Goal: Transaction & Acquisition: Subscribe to service/newsletter

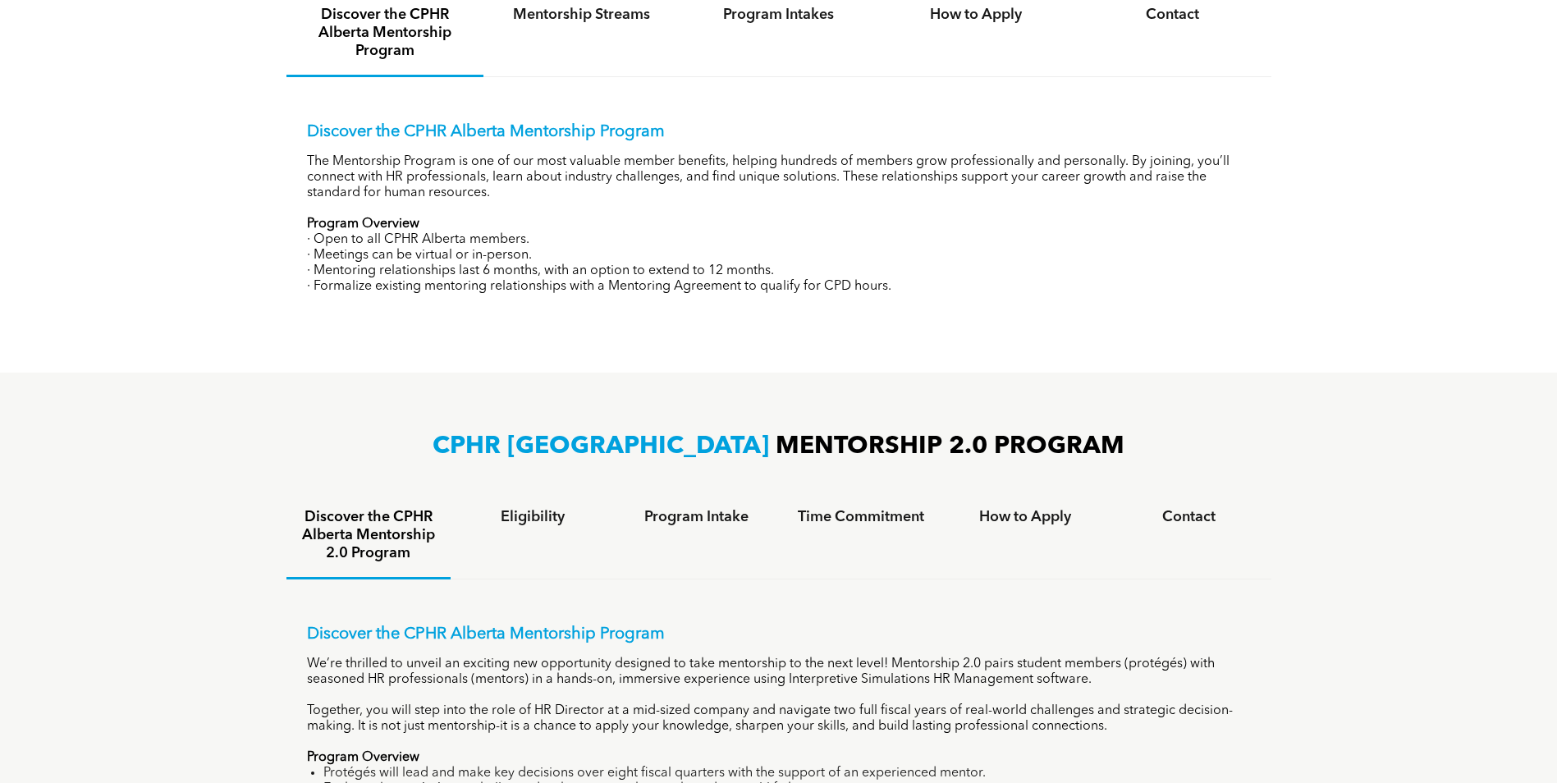
scroll to position [738, 0]
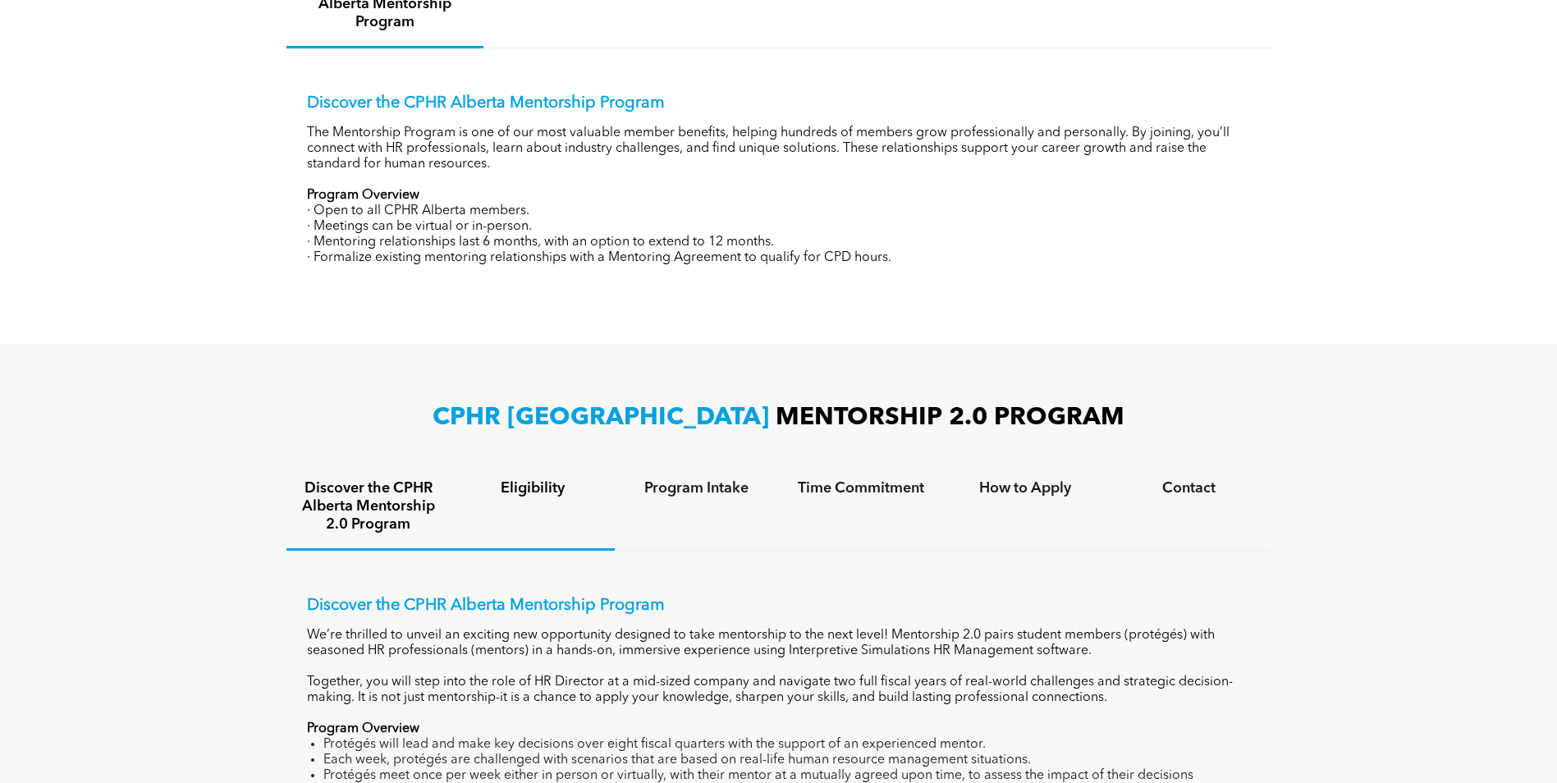
click at [538, 484] on h4 "Eligibility" at bounding box center [532, 488] width 135 height 18
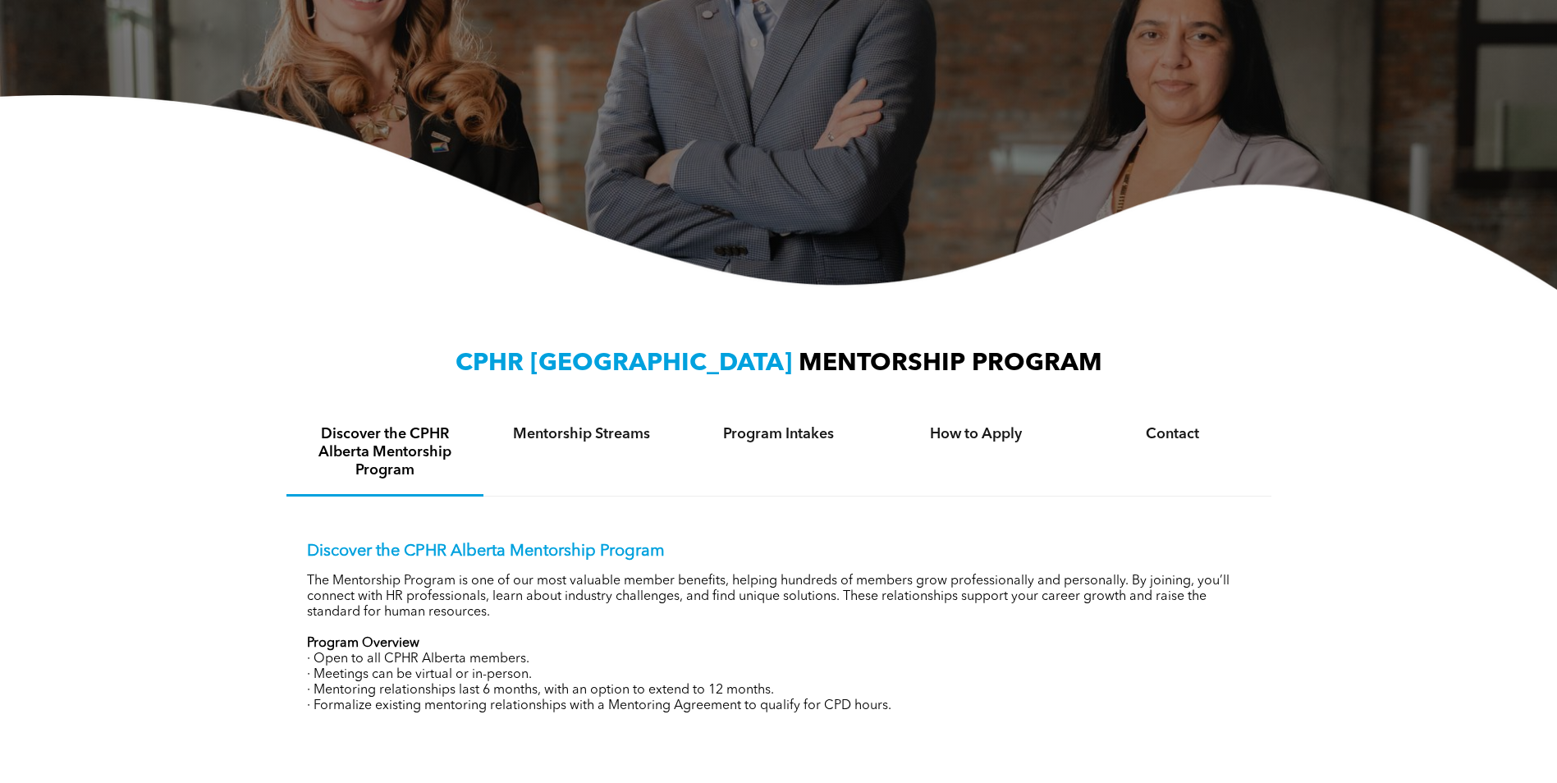
scroll to position [292, 0]
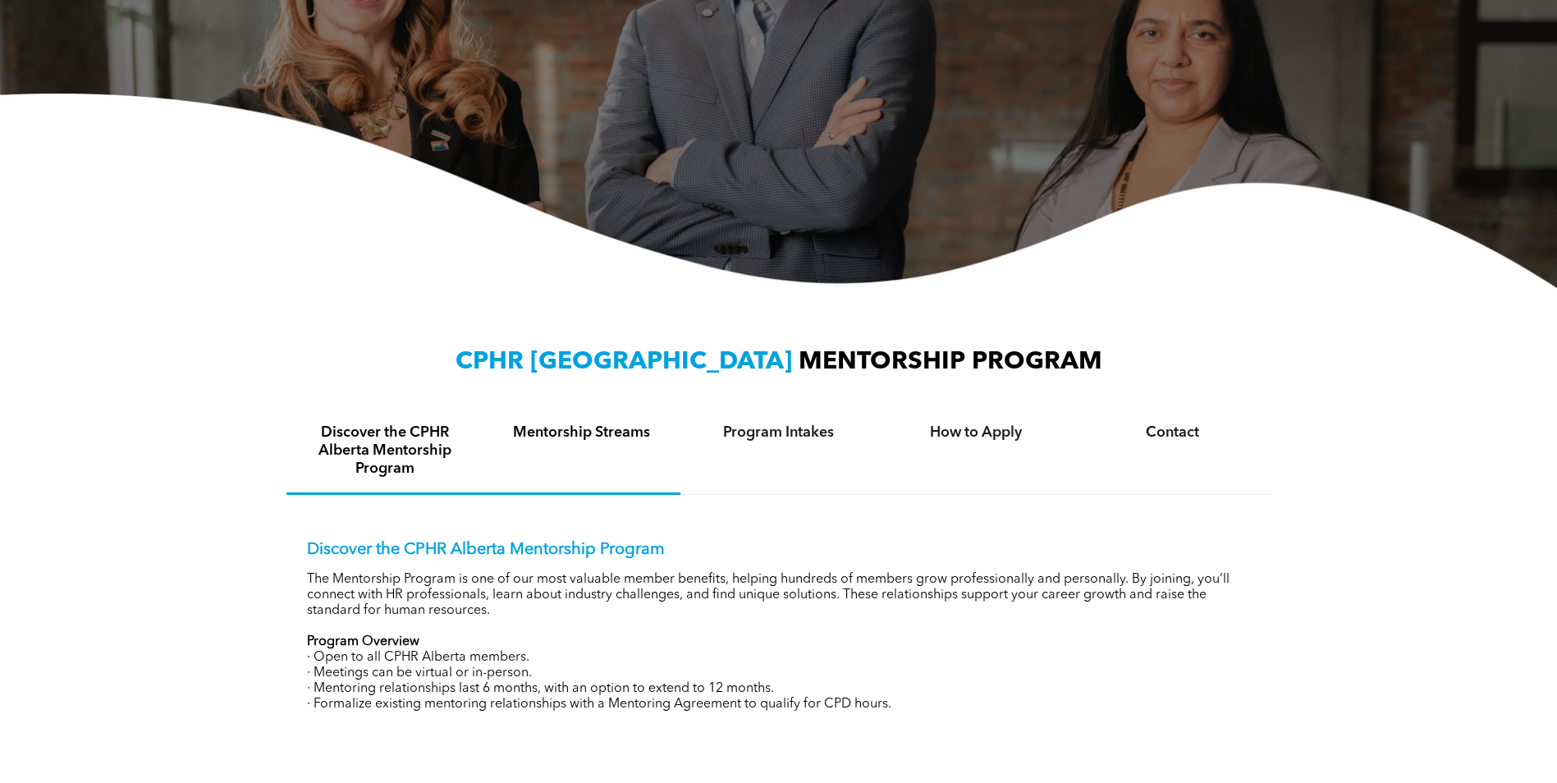
click at [569, 431] on h4 "Mentorship Streams" at bounding box center [581, 432] width 167 height 18
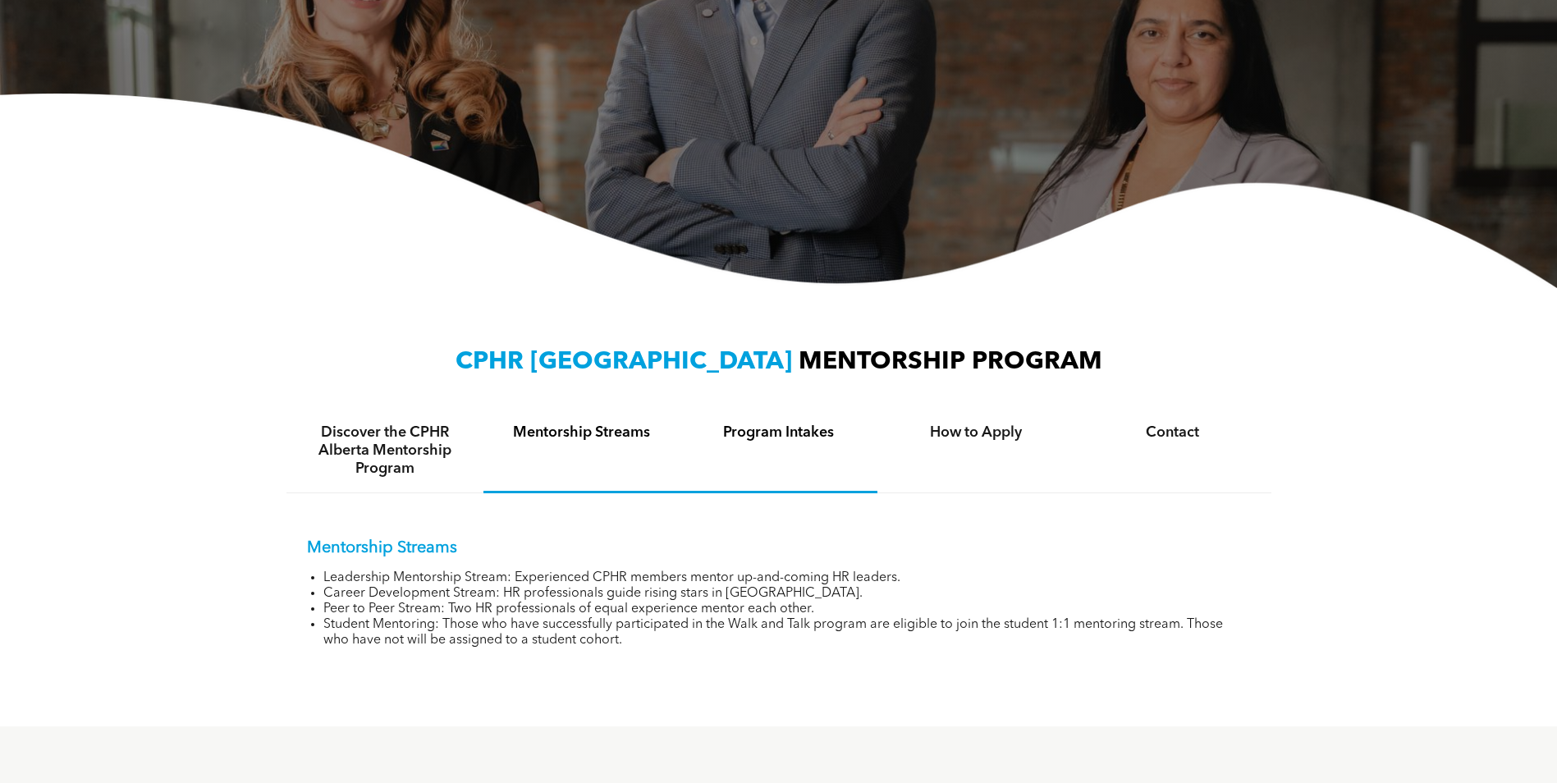
click at [764, 435] on h4 "Program Intakes" at bounding box center [778, 432] width 167 height 18
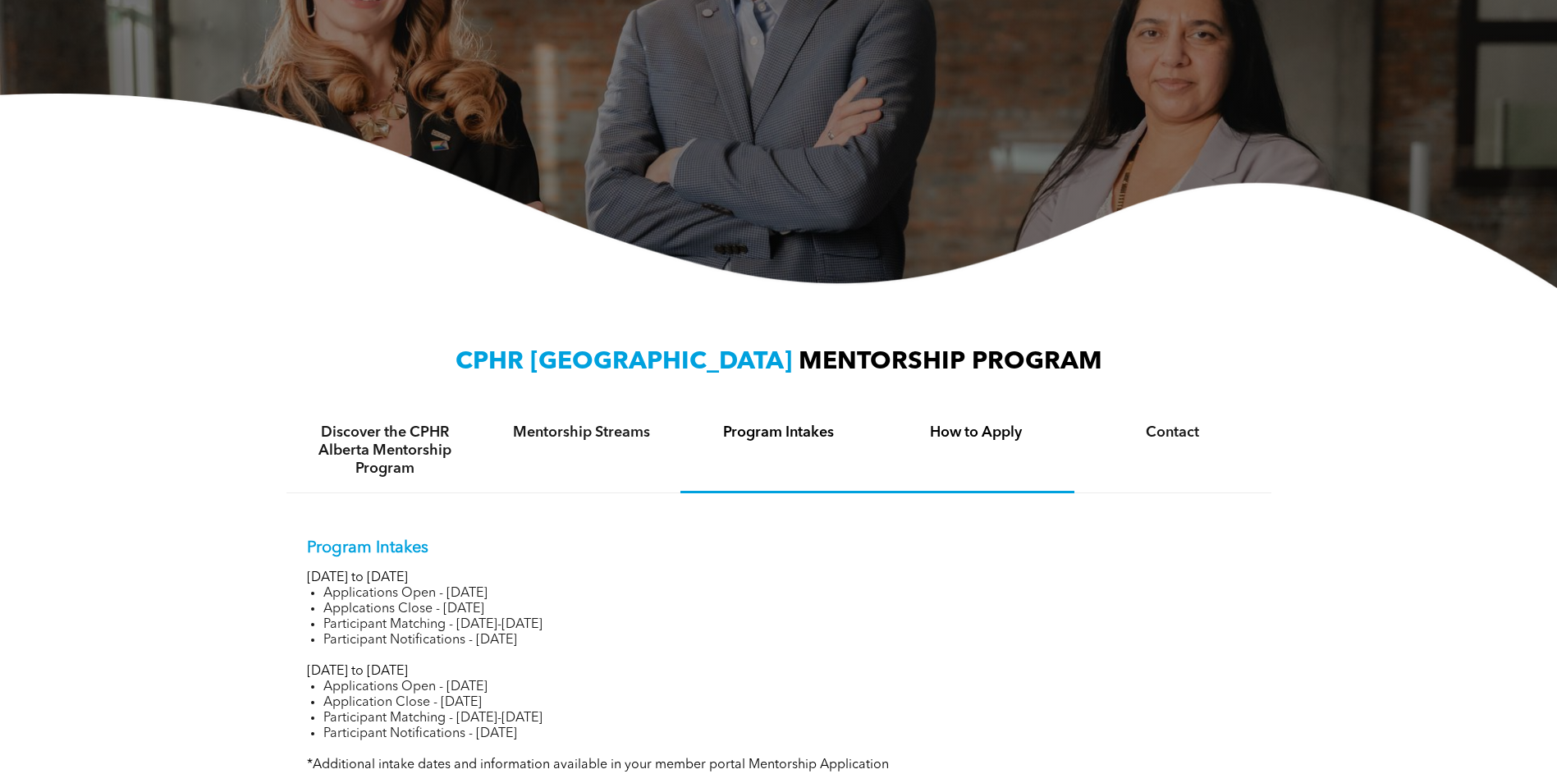
click at [960, 431] on h4 "How to Apply" at bounding box center [975, 432] width 167 height 18
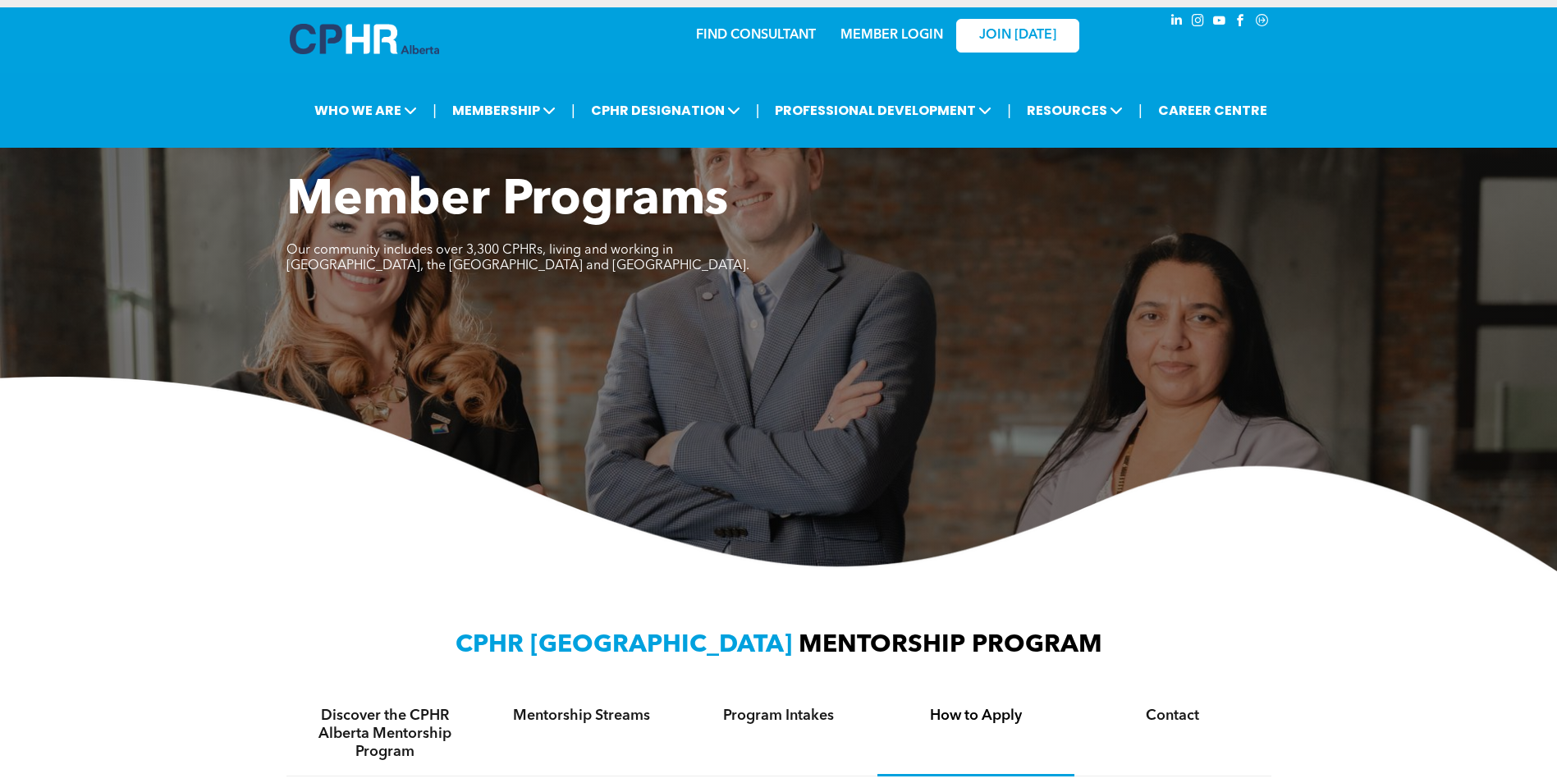
scroll to position [0, 0]
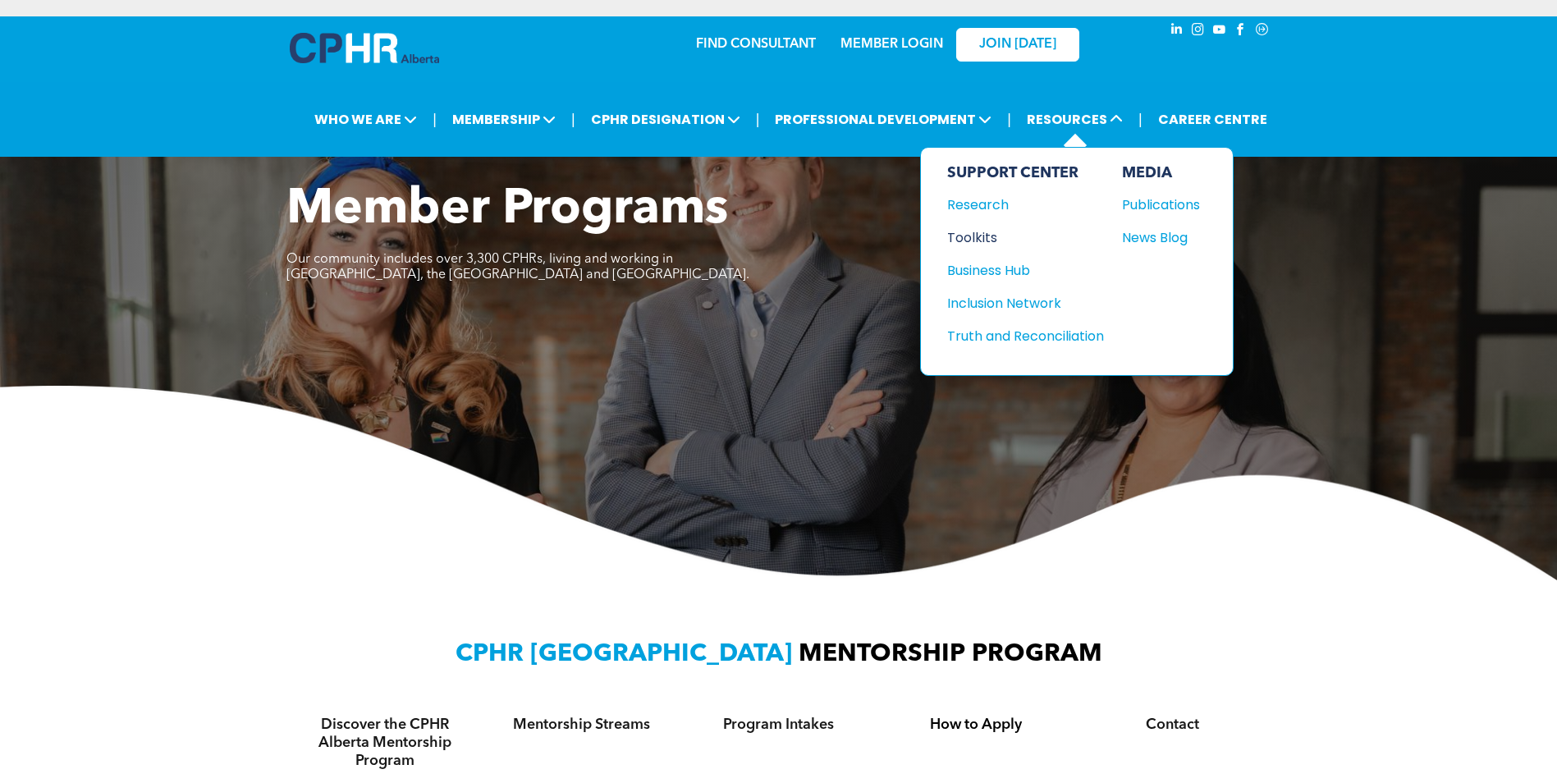
click at [958, 240] on div "Toolkits" at bounding box center [1017, 237] width 141 height 21
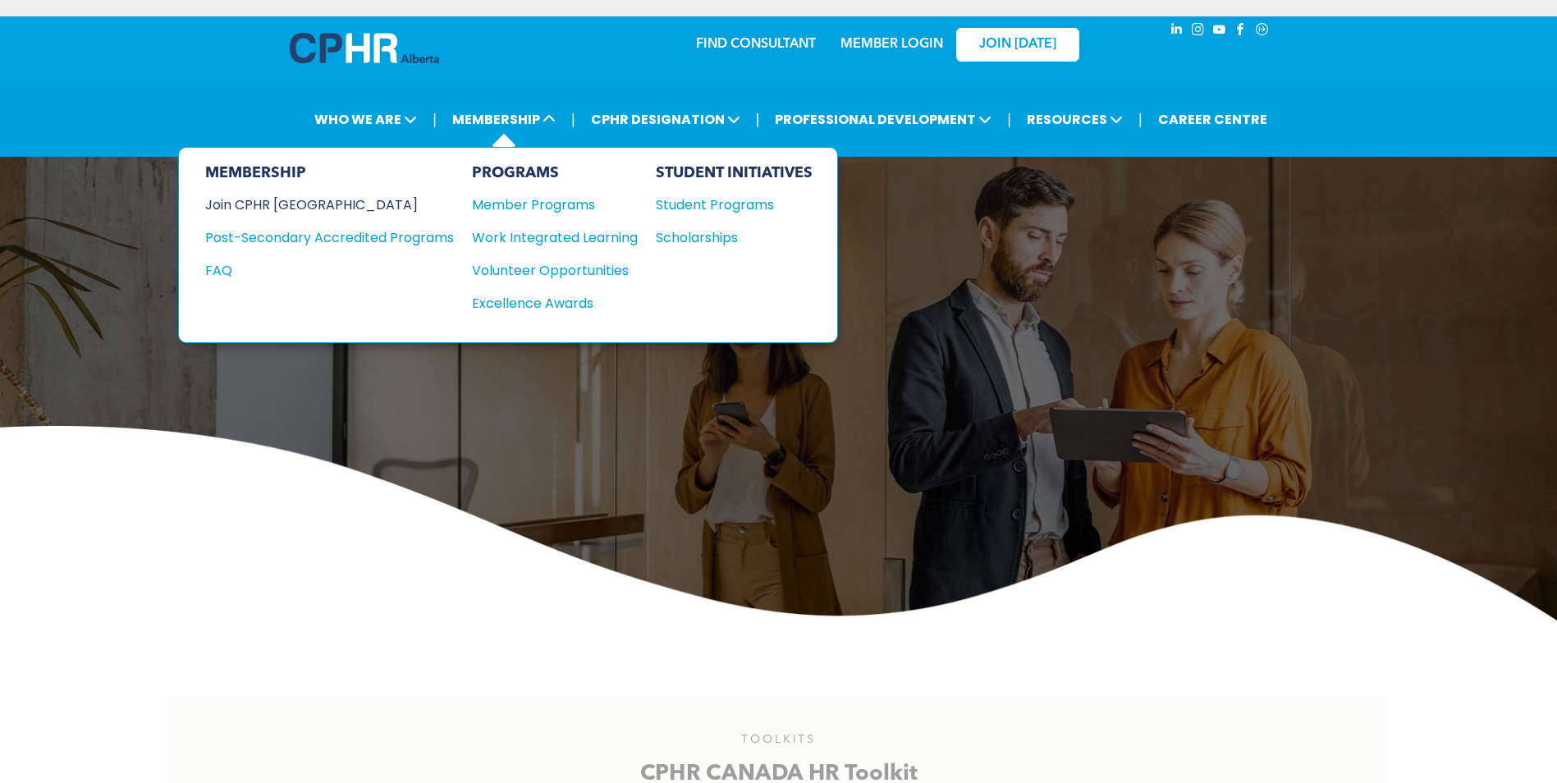
click at [281, 205] on div "Join CPHR [GEOGRAPHIC_DATA]" at bounding box center [317, 204] width 224 height 21
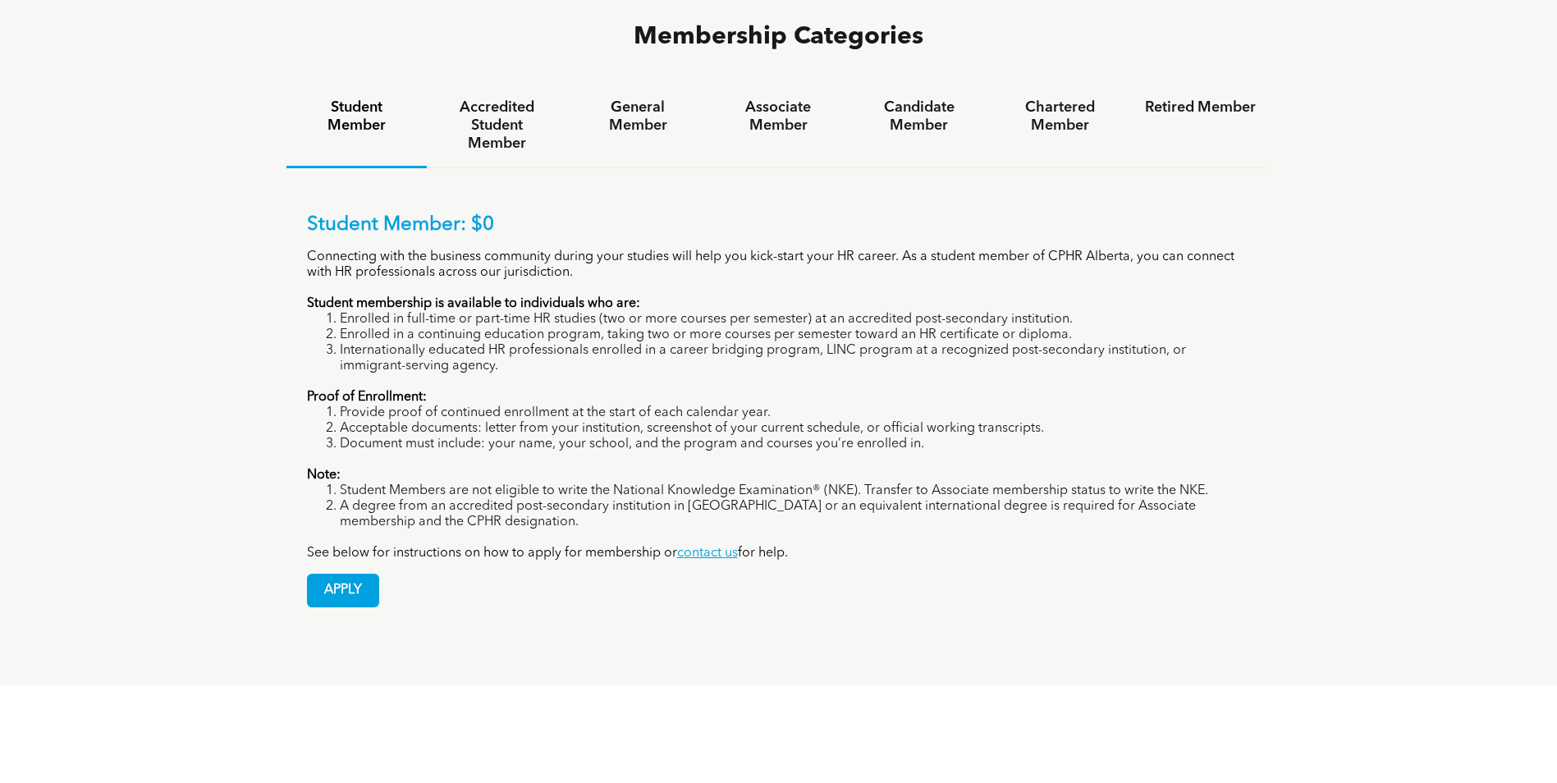
scroll to position [1313, 0]
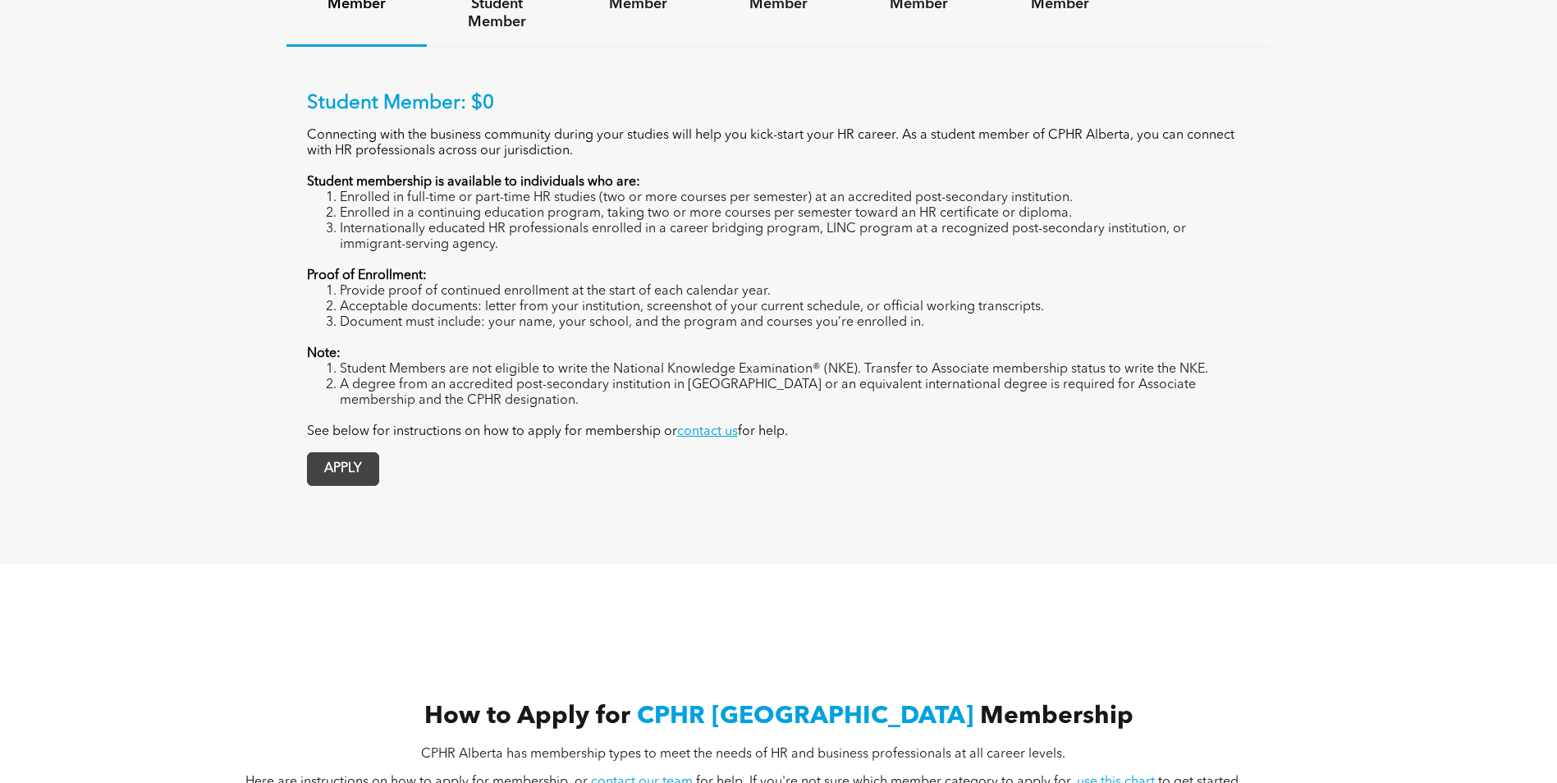
click at [341, 453] on span "APPLY" at bounding box center [343, 469] width 71 height 32
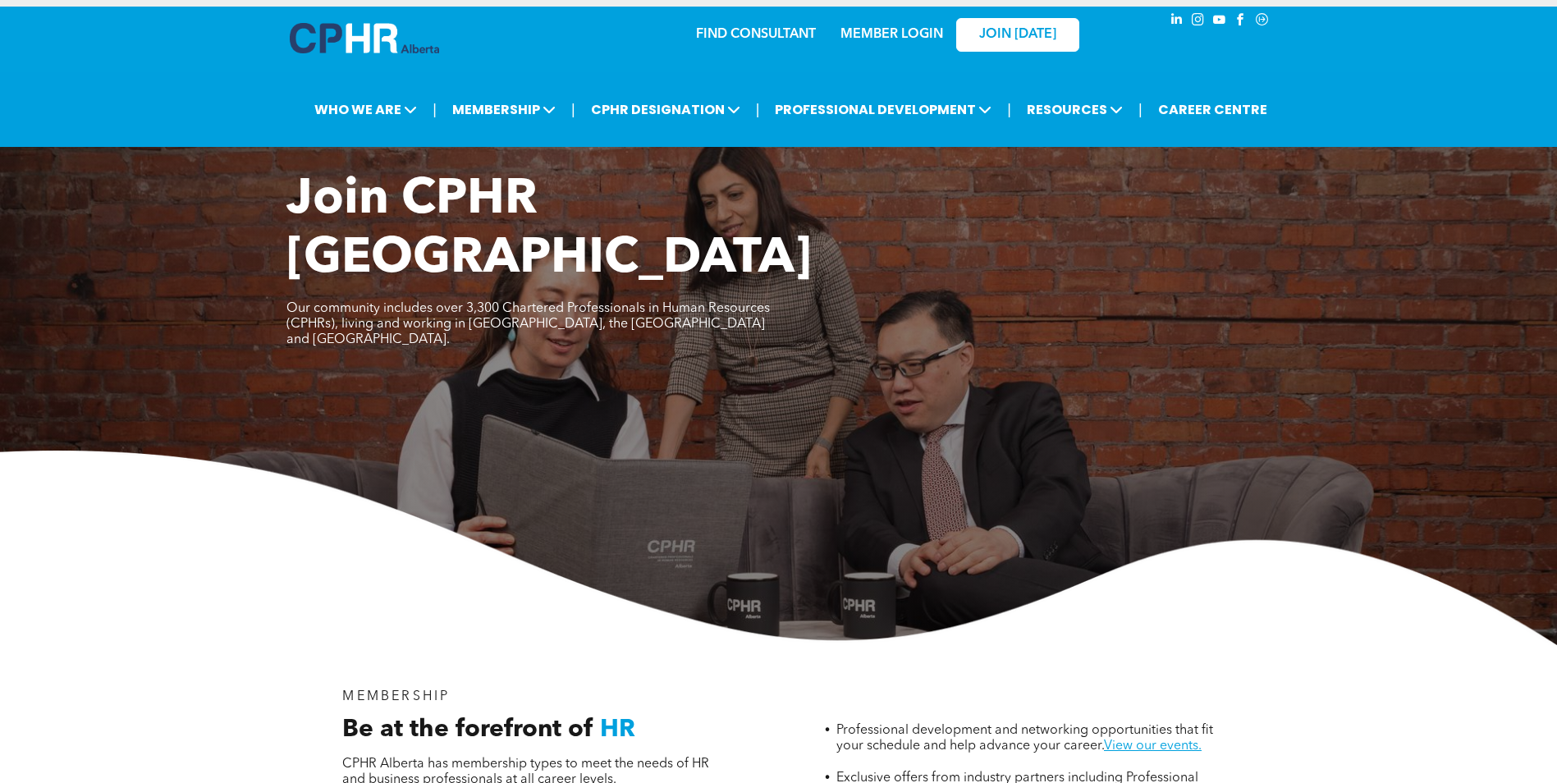
scroll to position [0, 0]
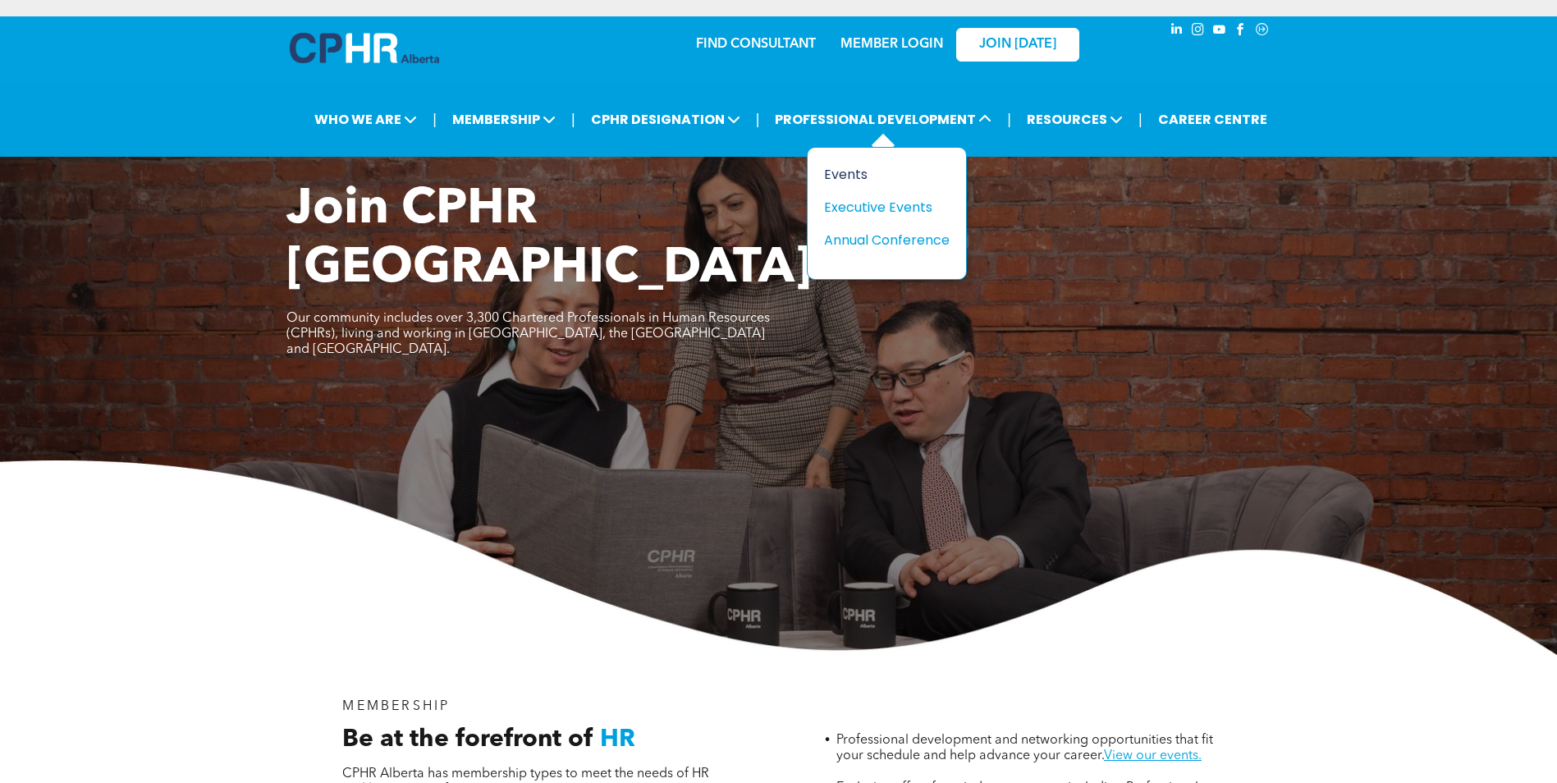
click at [846, 178] on div "Events" at bounding box center [880, 174] width 113 height 21
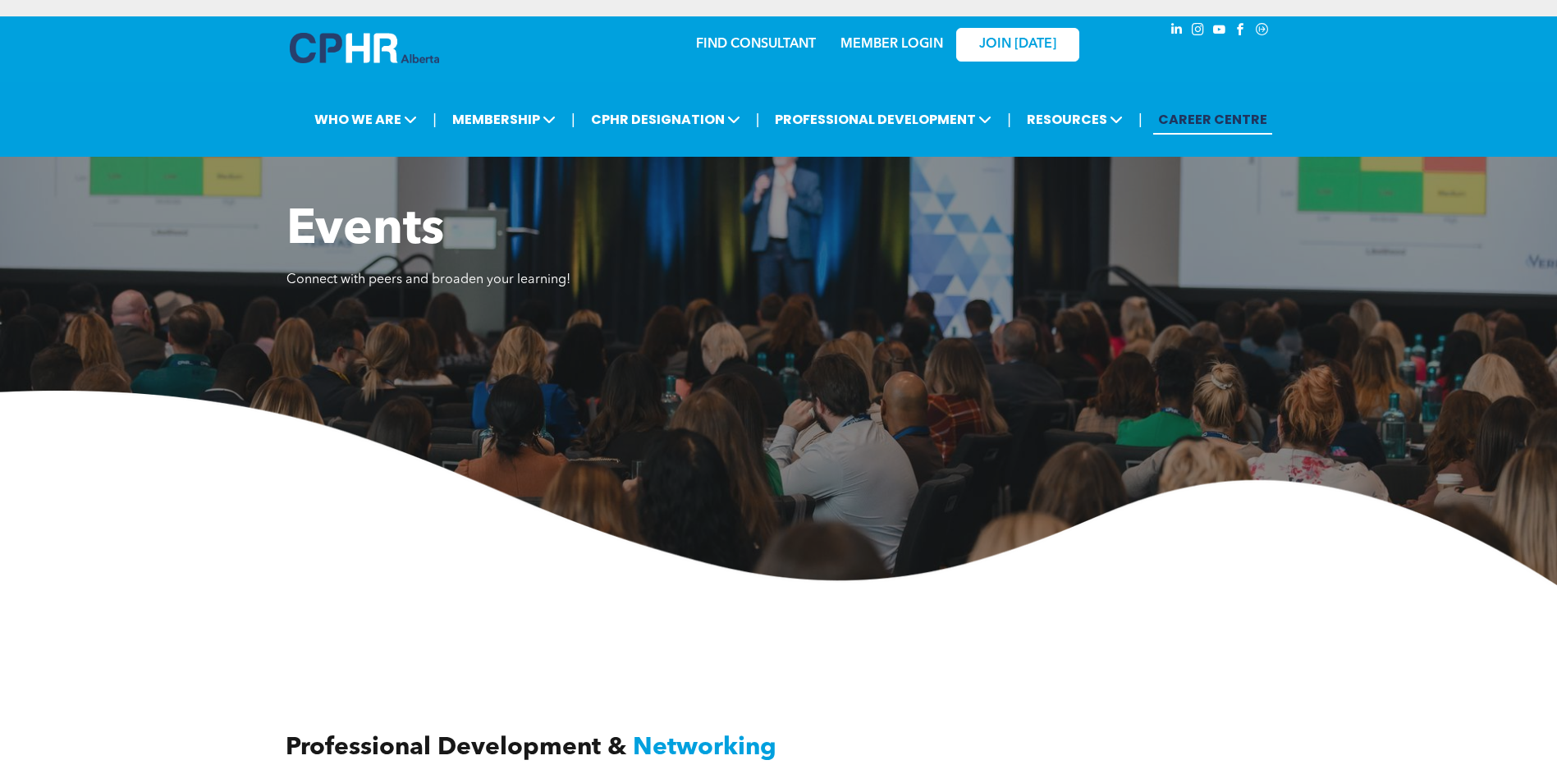
click at [1223, 121] on link "CAREER CENTRE" at bounding box center [1212, 119] width 119 height 30
